Goal: Navigation & Orientation: Find specific page/section

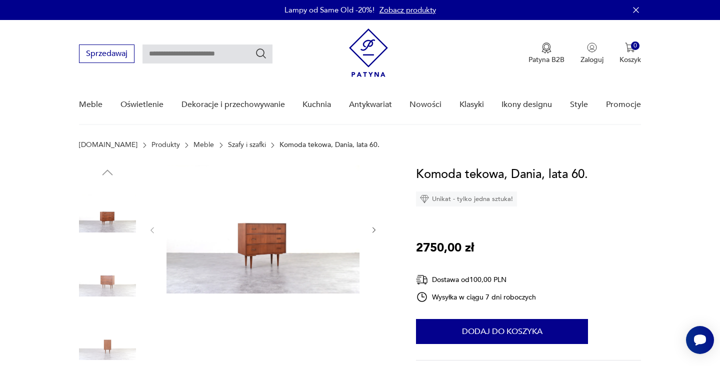
click at [107, 286] on img at bounding box center [107, 277] width 57 height 57
click at [114, 172] on icon "button" at bounding box center [107, 172] width 15 height 15
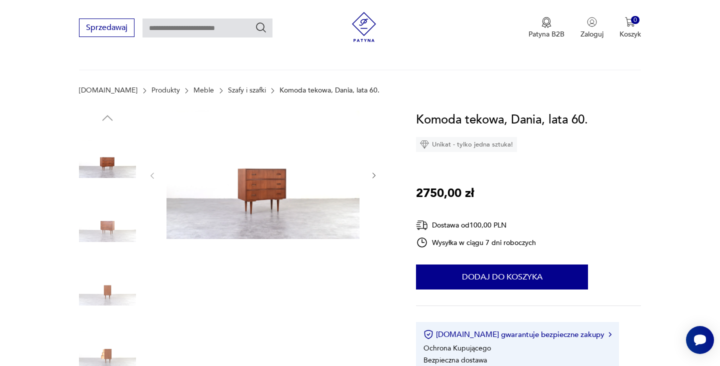
scroll to position [167, 0]
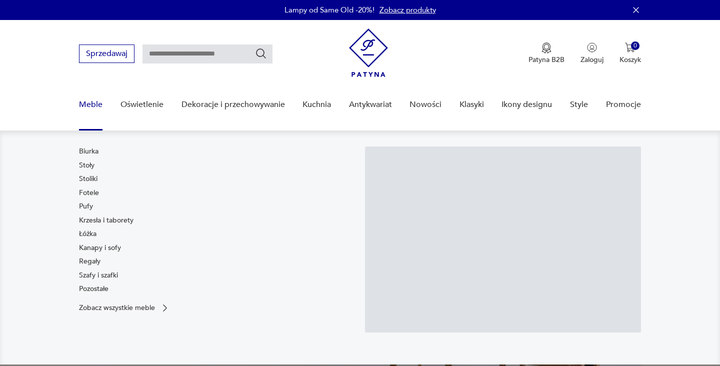
click at [93, 106] on link "Meble" at bounding box center [91, 105] width 24 height 39
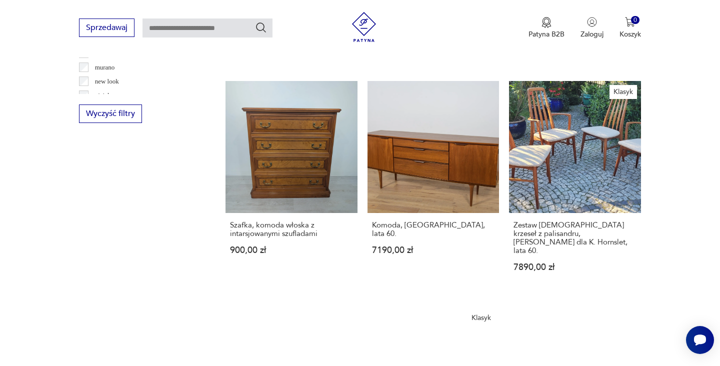
scroll to position [1026, 0]
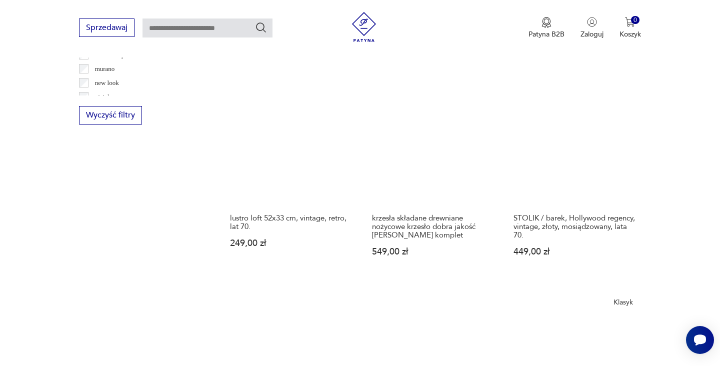
scroll to position [1090, 0]
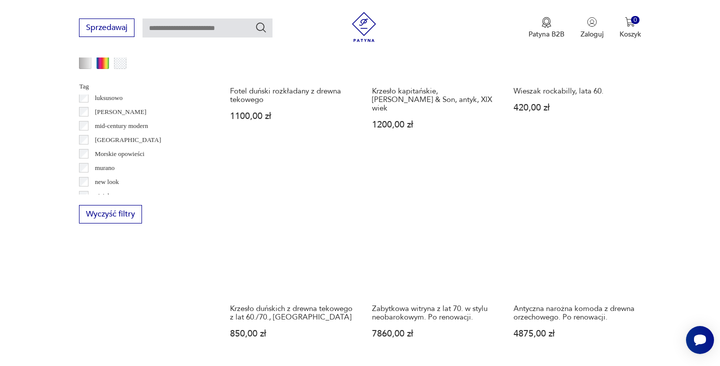
scroll to position [988, 0]
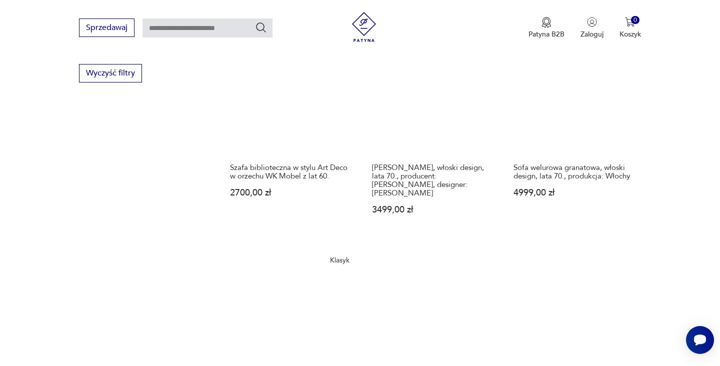
scroll to position [1081, 0]
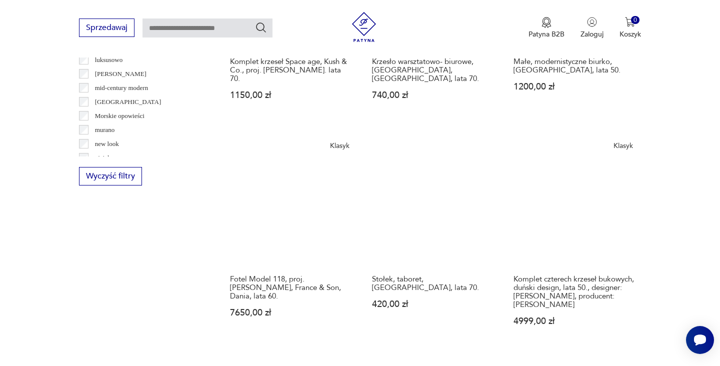
scroll to position [913, 0]
